Goal: Transaction & Acquisition: Purchase product/service

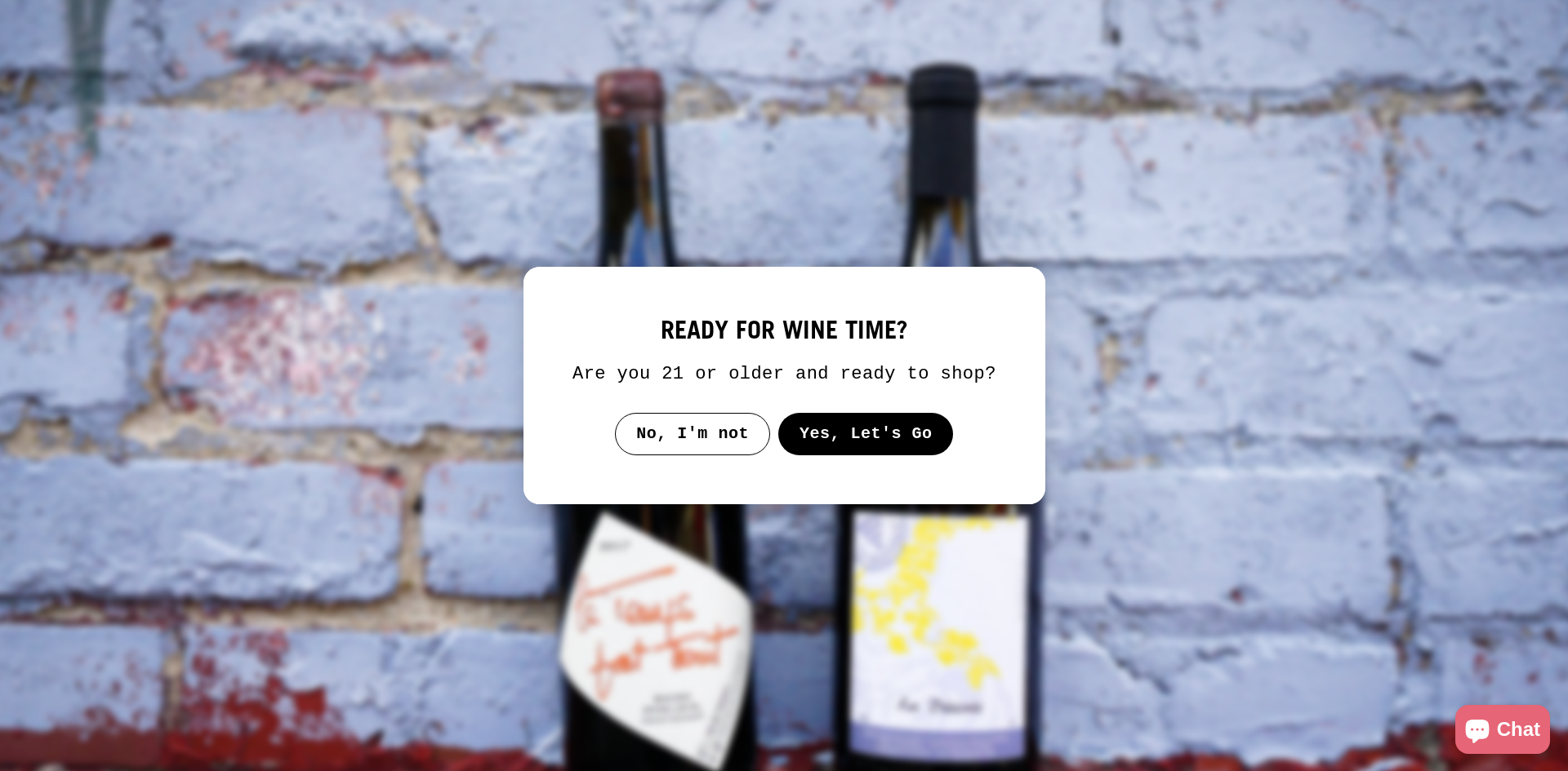
click at [851, 439] on button "Yes, Let's Go" at bounding box center [865, 435] width 176 height 43
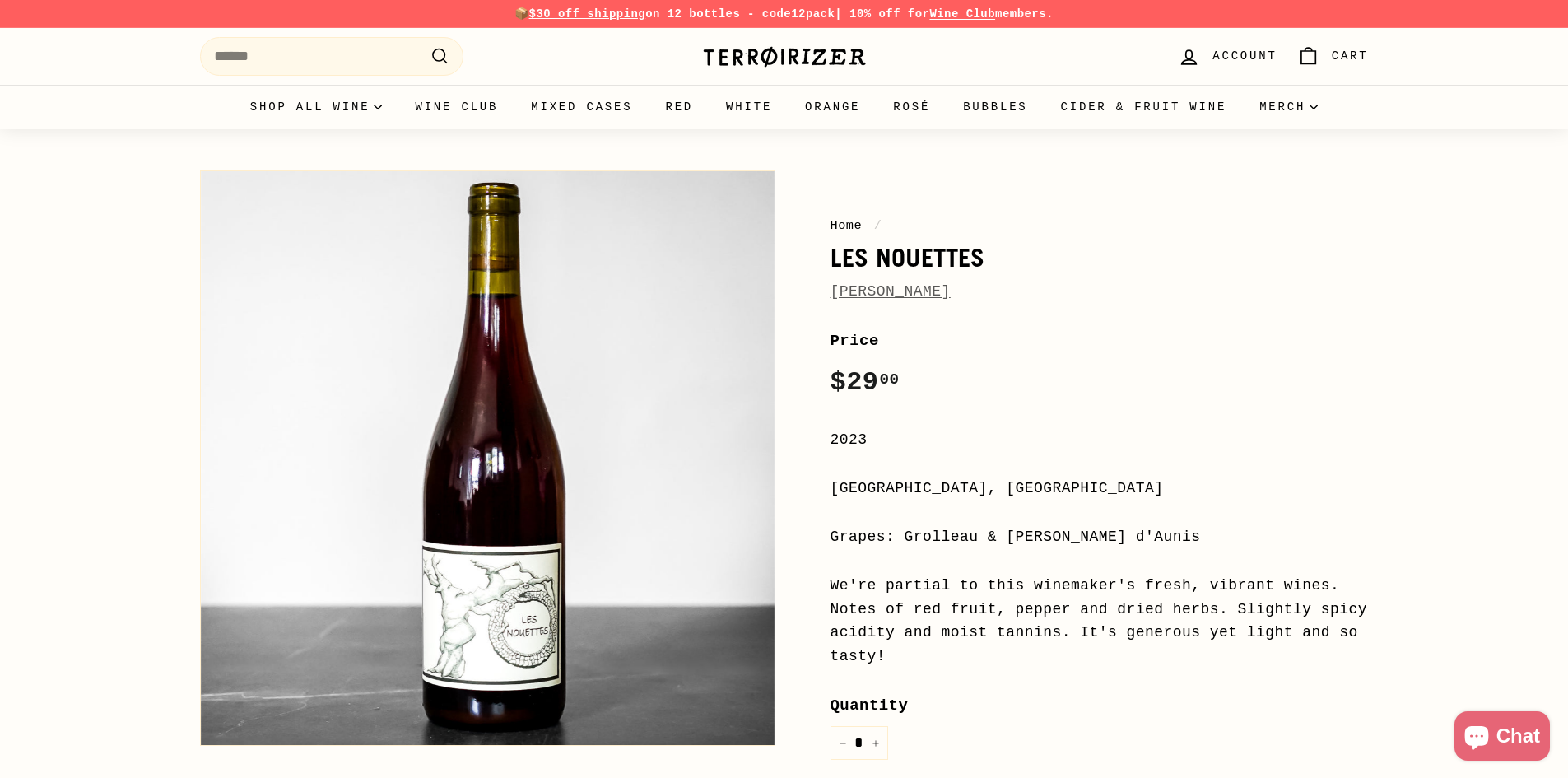
drag, startPoint x: 906, startPoint y: 542, endPoint x: 1073, endPoint y: 535, distance: 167.1
click at [1073, 535] on div "Grapes: Grolleau & [PERSON_NAME] d'Aunis" at bounding box center [1100, 538] width 538 height 24
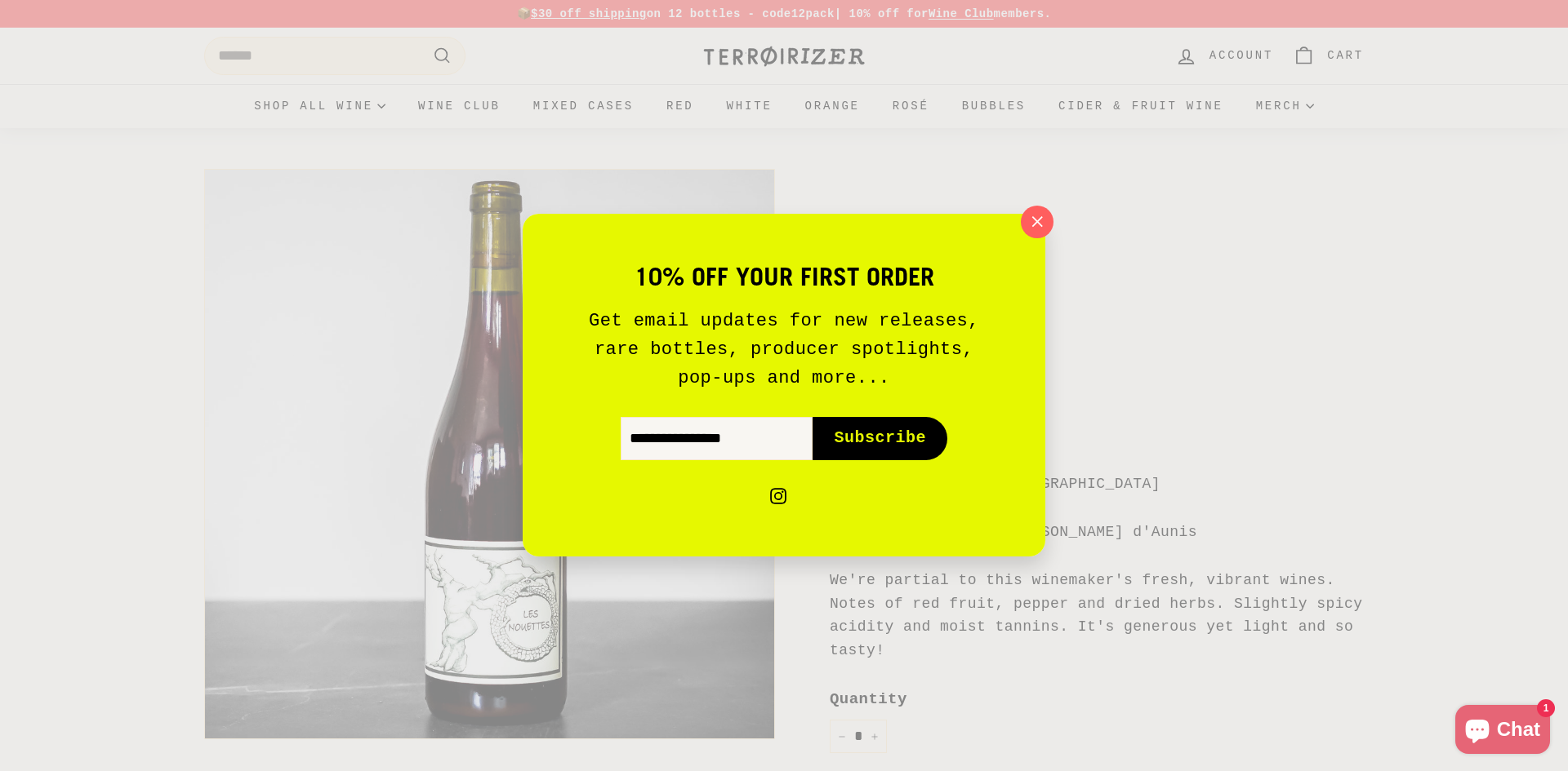
click at [1044, 223] on icon "button" at bounding box center [1037, 222] width 23 height 23
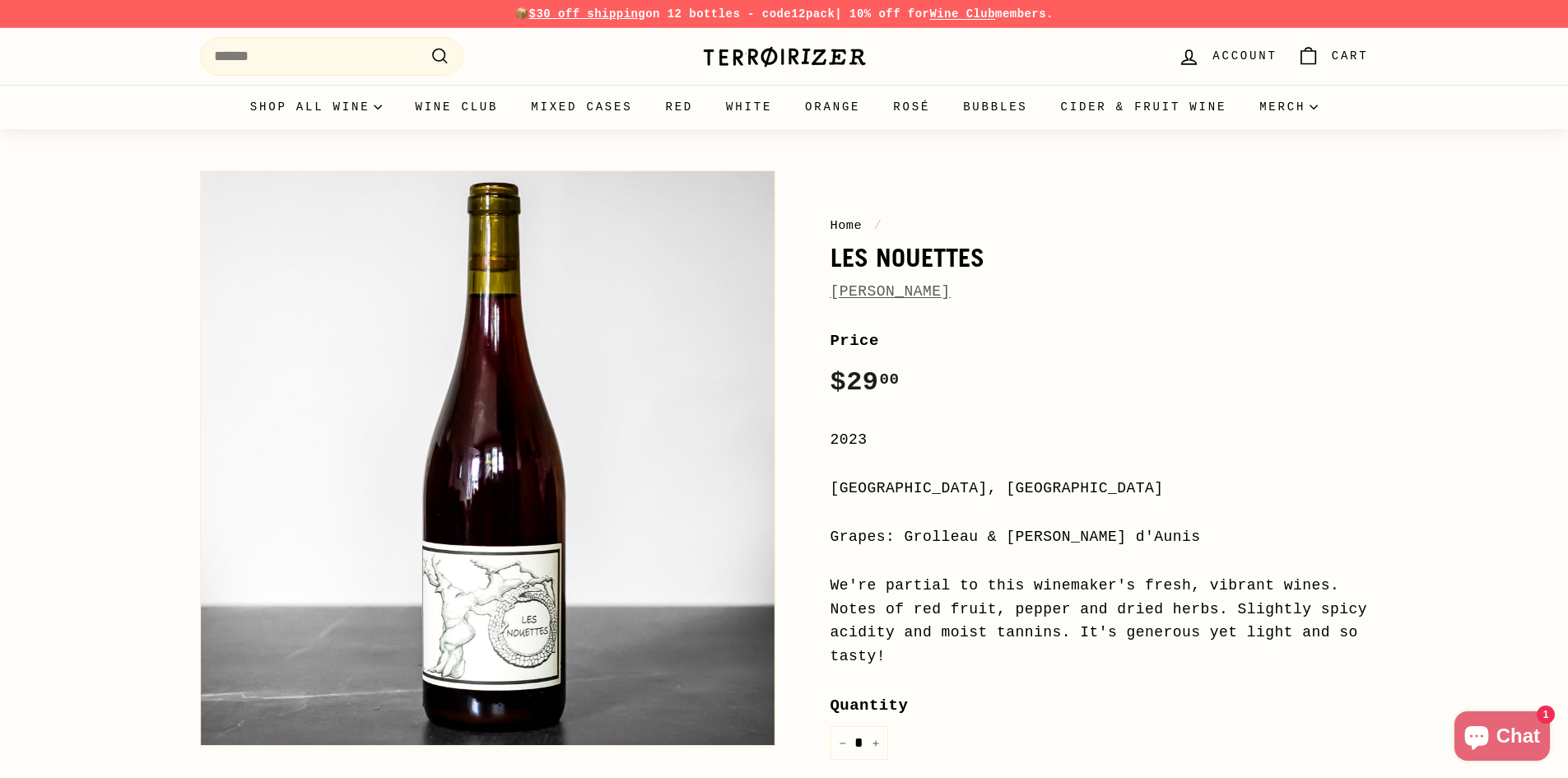
click at [1011, 539] on div "Grapes: Grolleau & [PERSON_NAME] d'Aunis" at bounding box center [1100, 538] width 538 height 24
drag, startPoint x: 900, startPoint y: 536, endPoint x: 1113, endPoint y: 541, distance: 213.1
click at [1113, 541] on div "Grapes: Grolleau & [PERSON_NAME] d'Aunis" at bounding box center [1100, 538] width 538 height 24
click at [1110, 539] on div "Grapes: Grolleau & [PERSON_NAME] d'Aunis" at bounding box center [1100, 538] width 538 height 24
drag, startPoint x: 899, startPoint y: 538, endPoint x: 1109, endPoint y: 535, distance: 210.0
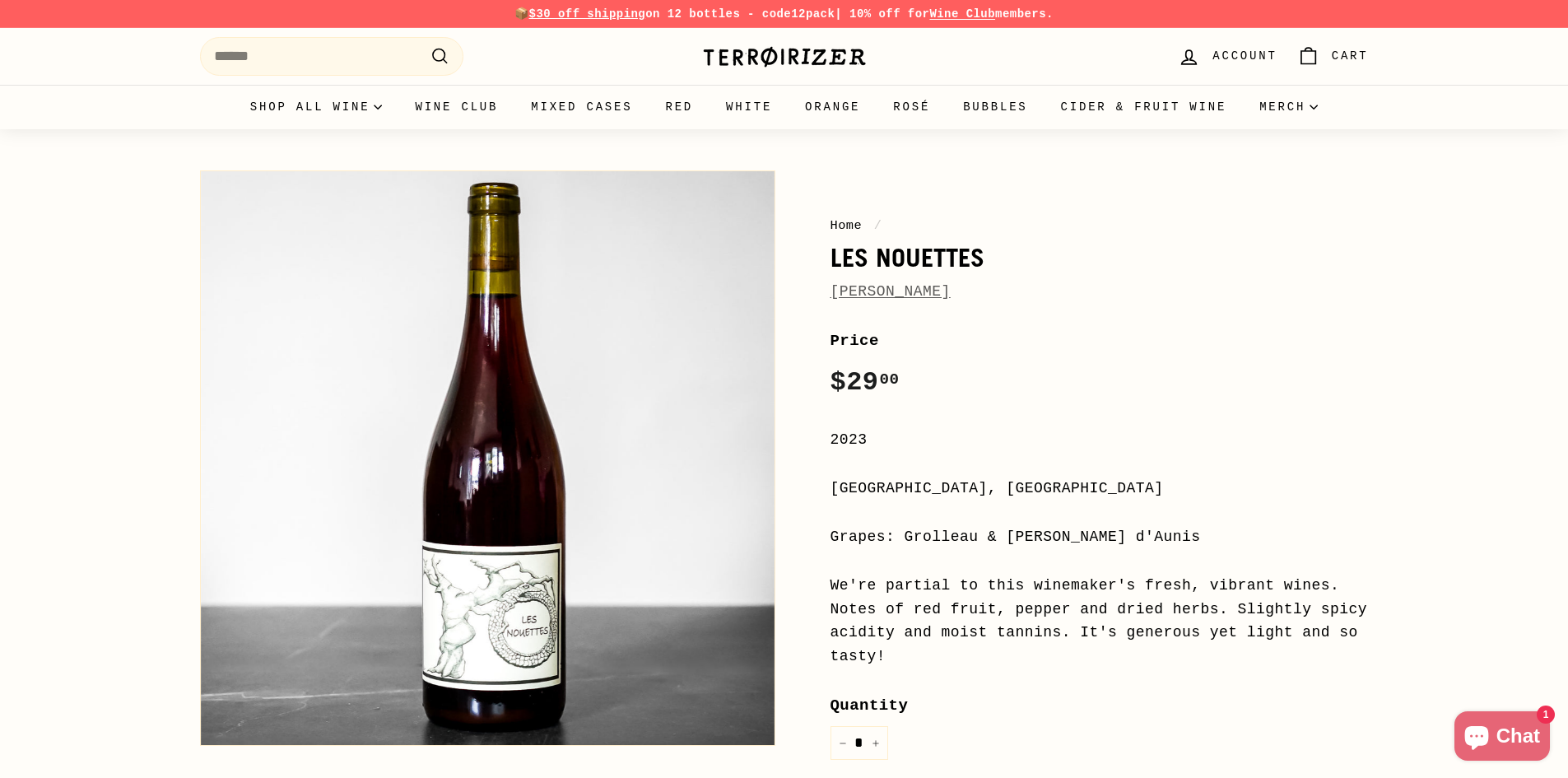
click at [1109, 535] on div "Grapes: Grolleau & [PERSON_NAME] d'Aunis" at bounding box center [1100, 538] width 538 height 24
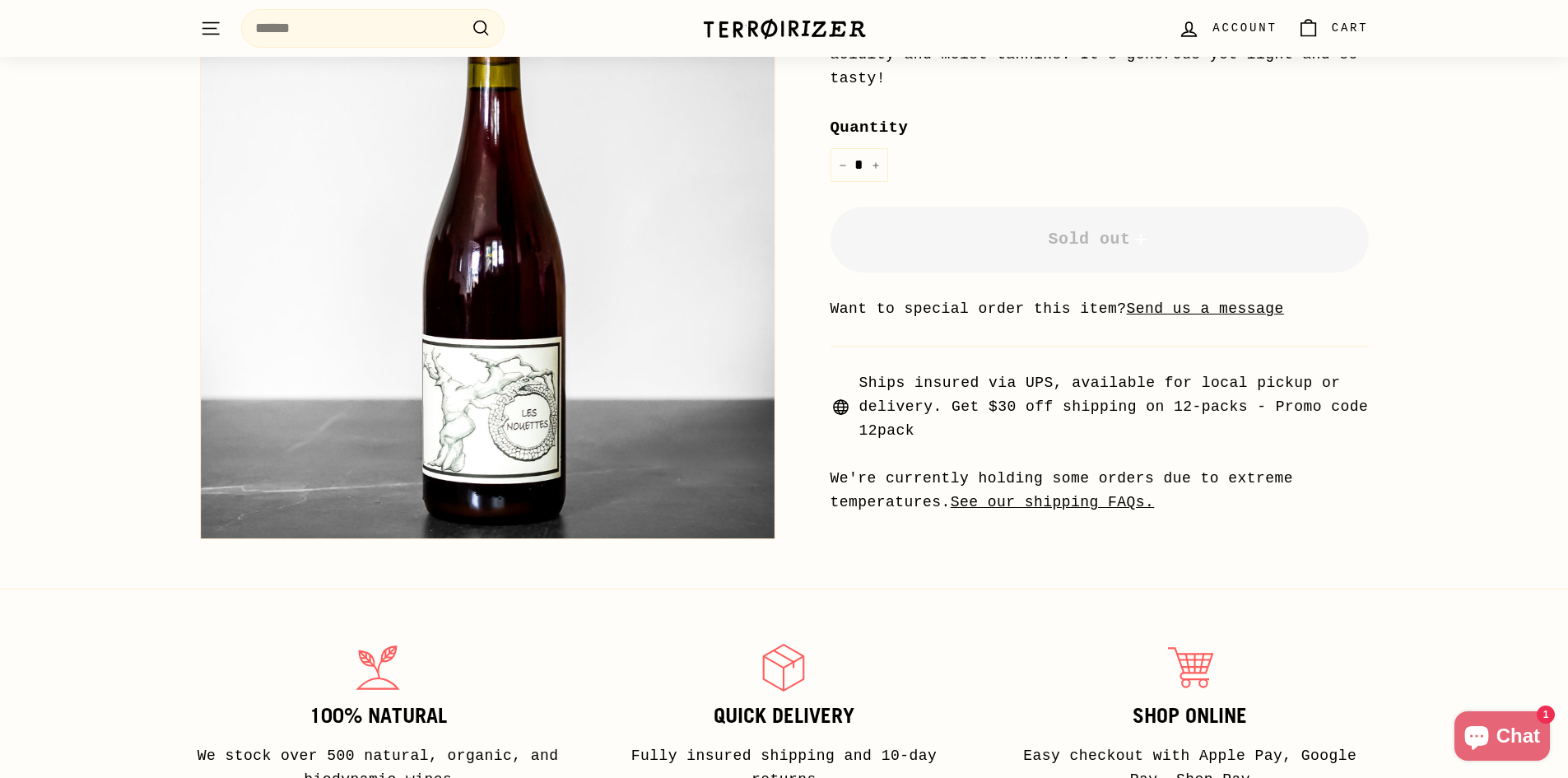
scroll to position [412, 0]
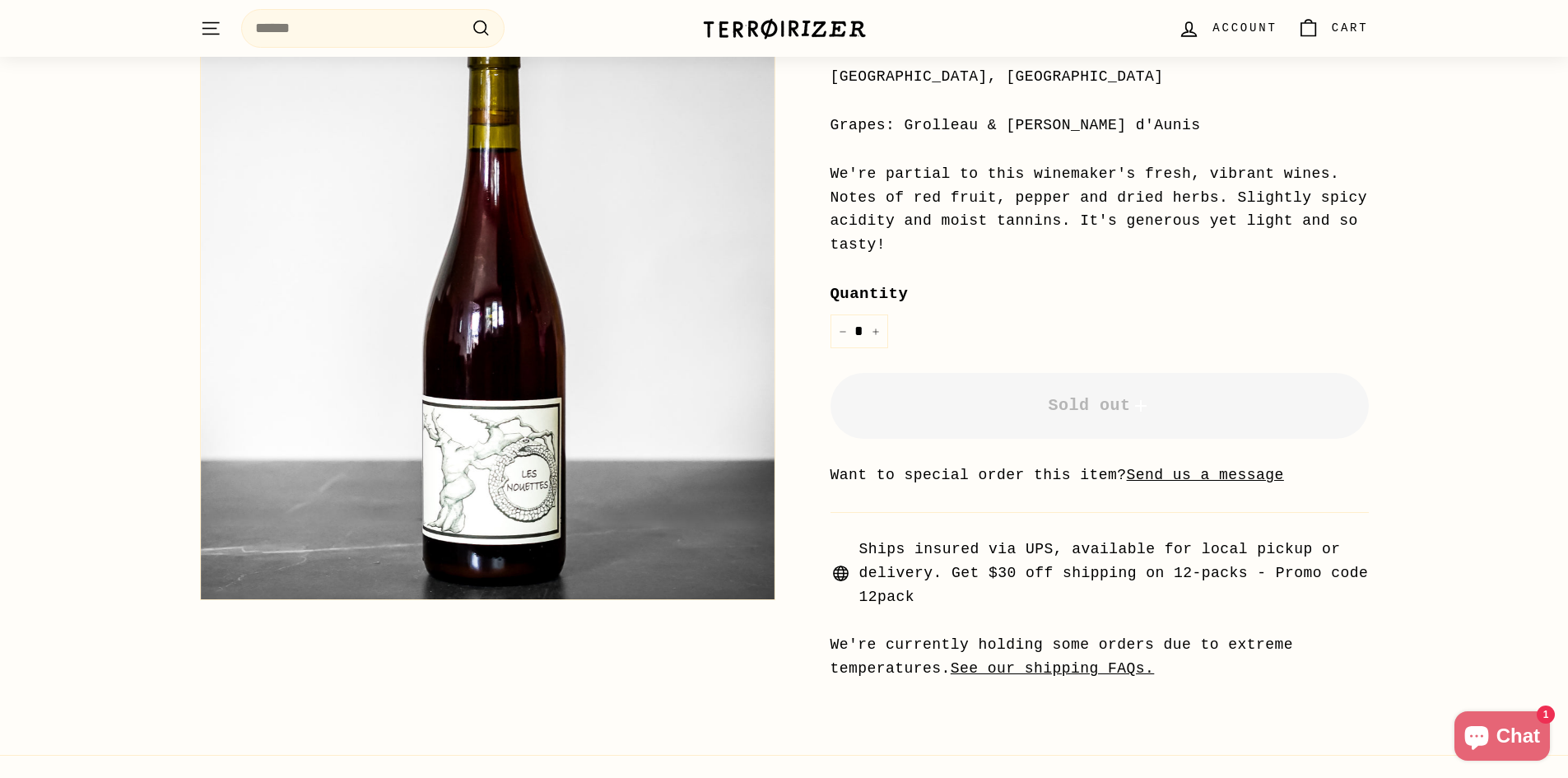
click at [1360, 282] on label "Quantity" at bounding box center [1100, 294] width 538 height 25
click at [889, 314] on input "*" at bounding box center [859, 331] width 58 height 34
